Goal: Obtain resource: Obtain resource

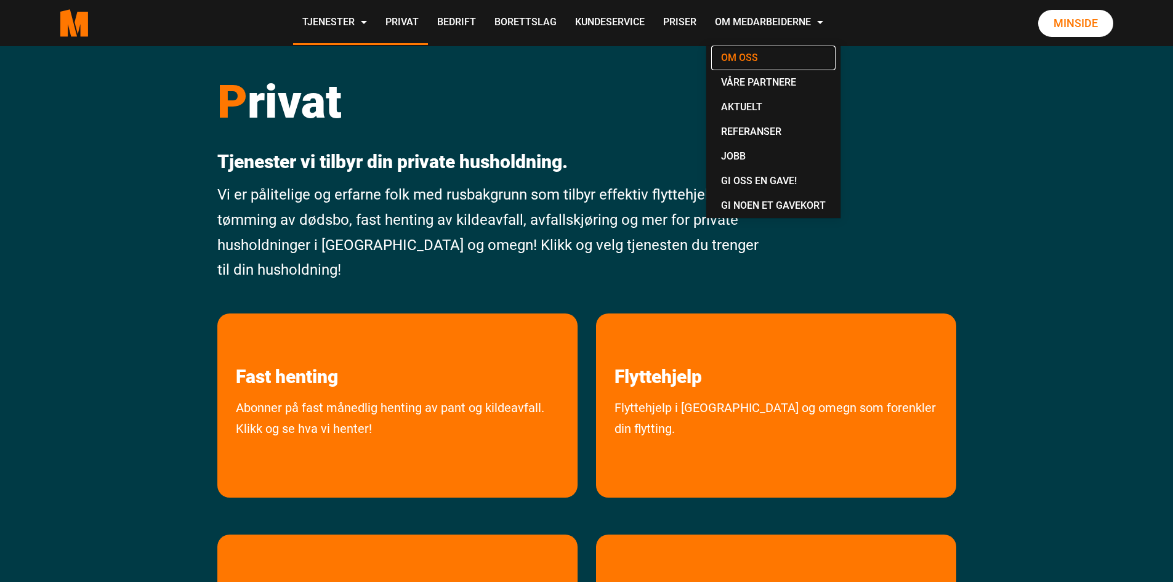
click at [637, 61] on link "Om oss" at bounding box center [773, 58] width 124 height 25
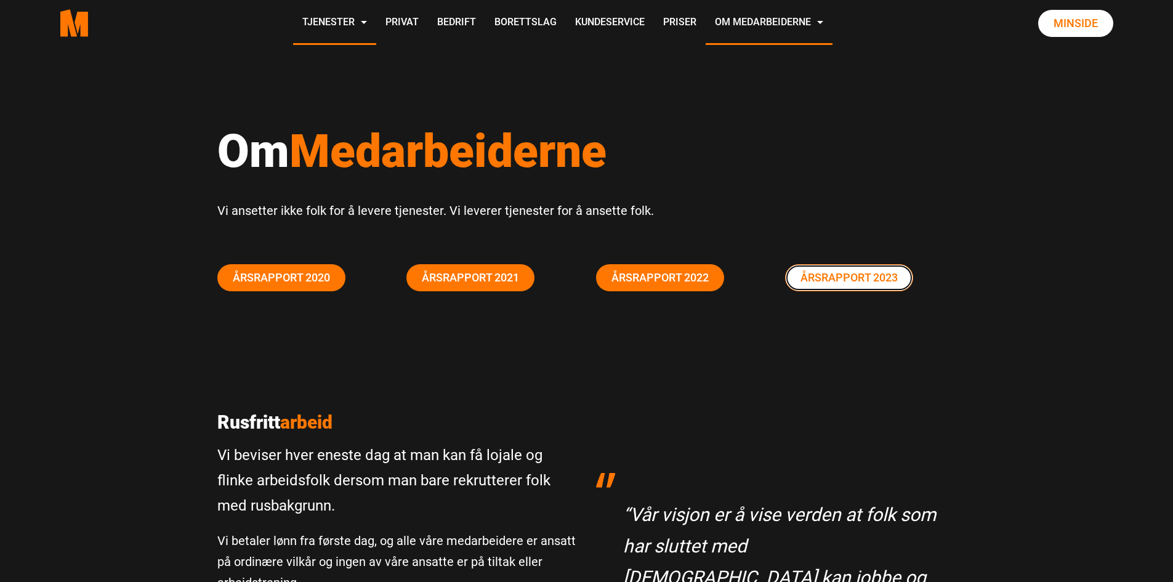
click at [866, 276] on link "Årsrapport 2023" at bounding box center [849, 277] width 128 height 27
